Goal: Transaction & Acquisition: Purchase product/service

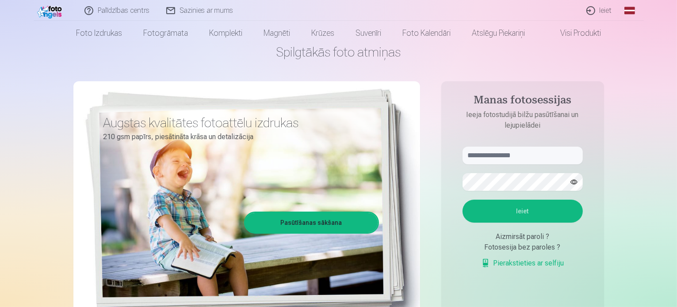
scroll to position [88, 0]
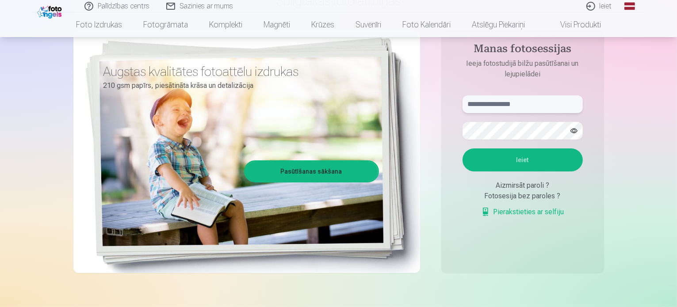
click at [513, 106] on input "text" at bounding box center [522, 104] width 120 height 18
type input "**********"
click at [516, 159] on button "Ieiet" at bounding box center [522, 159] width 120 height 23
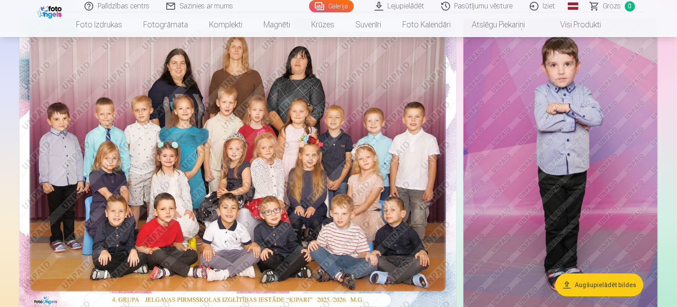
scroll to position [88, 0]
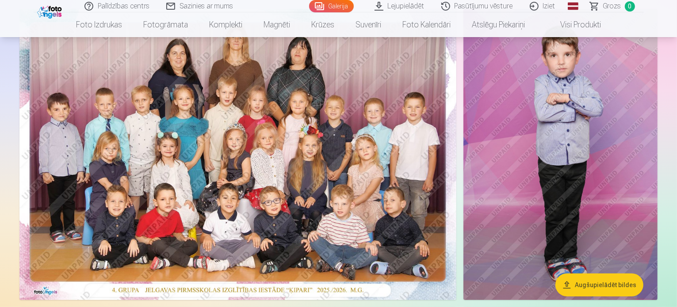
click at [97, 252] on img at bounding box center [237, 154] width 437 height 291
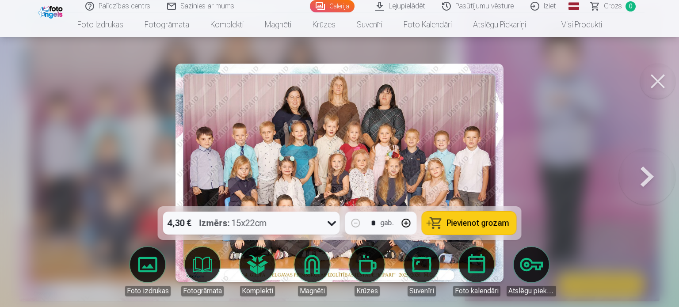
click at [655, 83] on button at bounding box center [657, 81] width 35 height 35
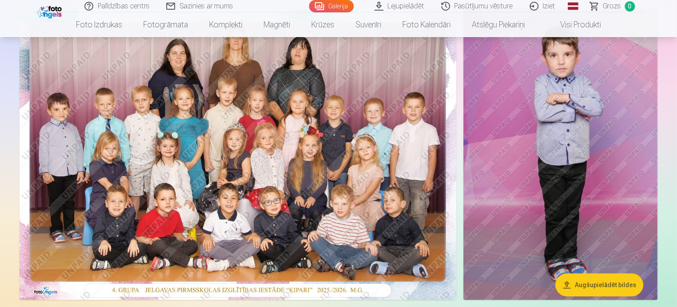
click at [76, 177] on img at bounding box center [237, 154] width 437 height 291
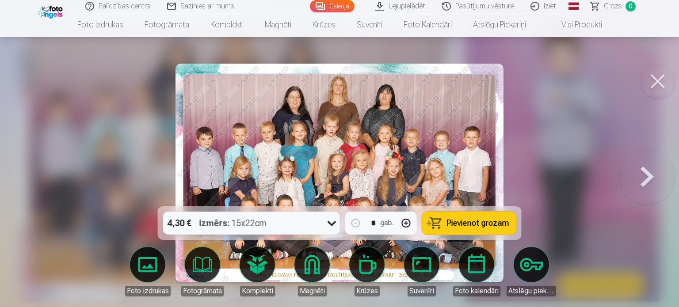
click at [668, 80] on button at bounding box center [657, 81] width 35 height 35
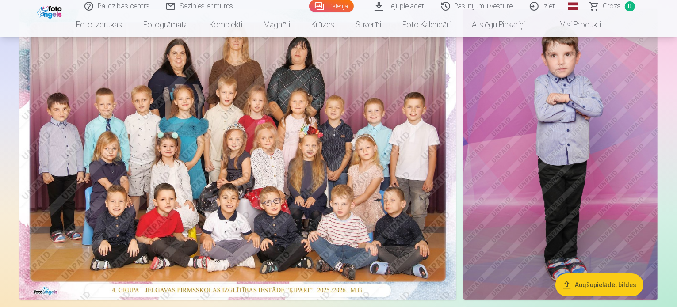
click at [385, 145] on img at bounding box center [237, 154] width 437 height 291
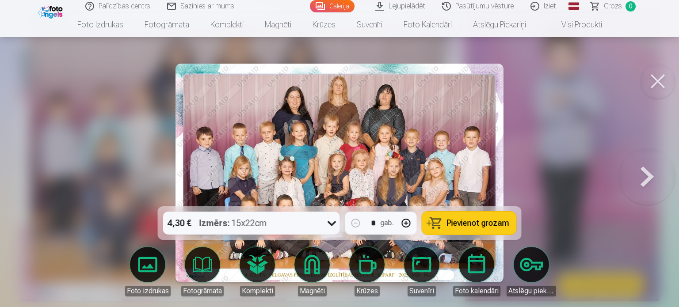
click at [385, 145] on img at bounding box center [339, 173] width 328 height 219
click at [651, 86] on button at bounding box center [657, 81] width 35 height 35
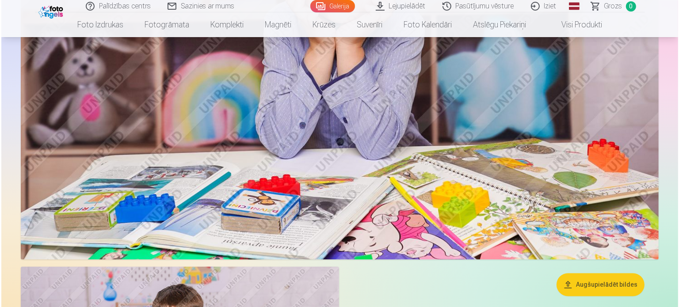
scroll to position [5127, 0]
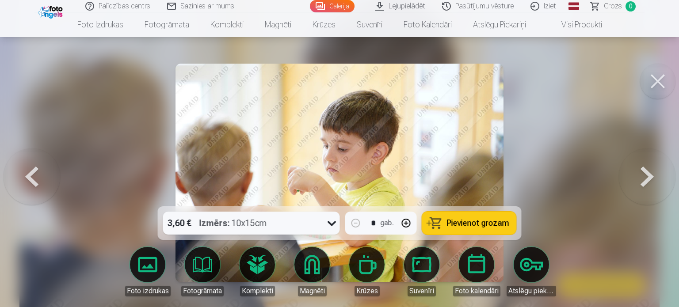
click at [658, 84] on button at bounding box center [657, 81] width 35 height 35
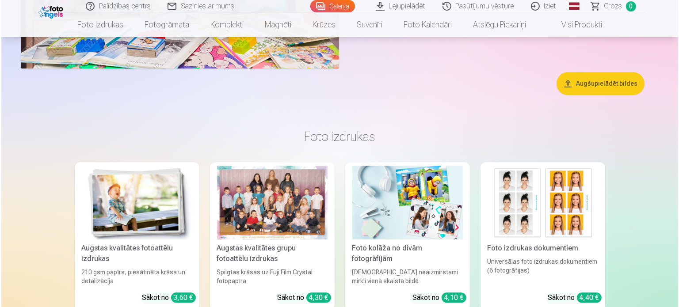
scroll to position [5508, 0]
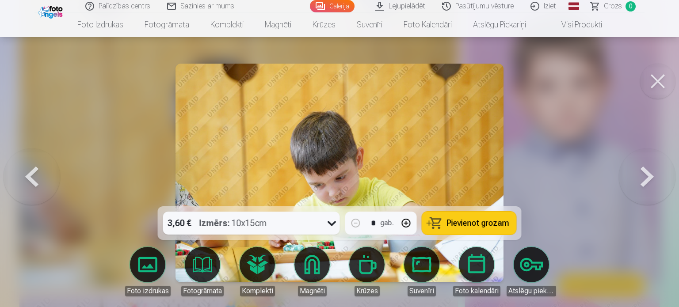
click at [657, 80] on button at bounding box center [657, 81] width 35 height 35
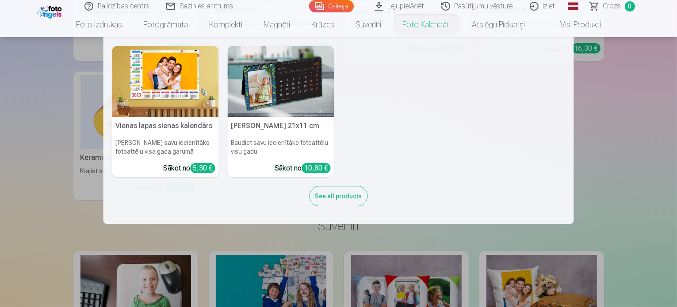
scroll to position [7037, 0]
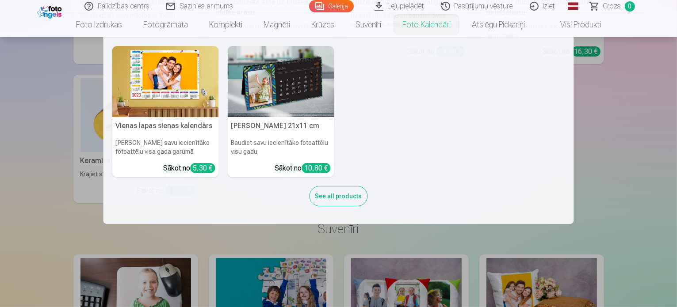
click at [629, 116] on nav "Vienas lapas sienas [PERSON_NAME] savu iecienītāko fotoattēlu visa gada garumā …" at bounding box center [338, 130] width 677 height 187
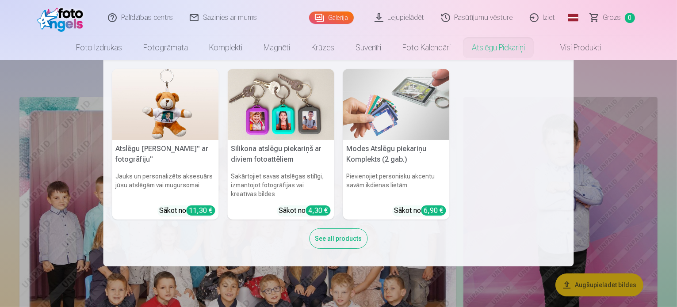
click at [606, 72] on nav "Atslēgu piekariņš Lācītis" ar fotogrāfiju" Jauks un personalizēts aksesuārs jūs…" at bounding box center [338, 163] width 677 height 206
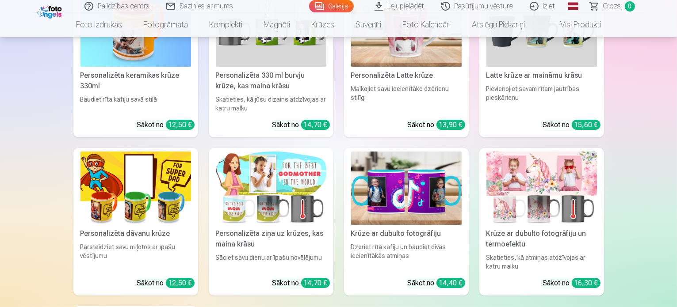
scroll to position [6718, 0]
